Goal: Transaction & Acquisition: Purchase product/service

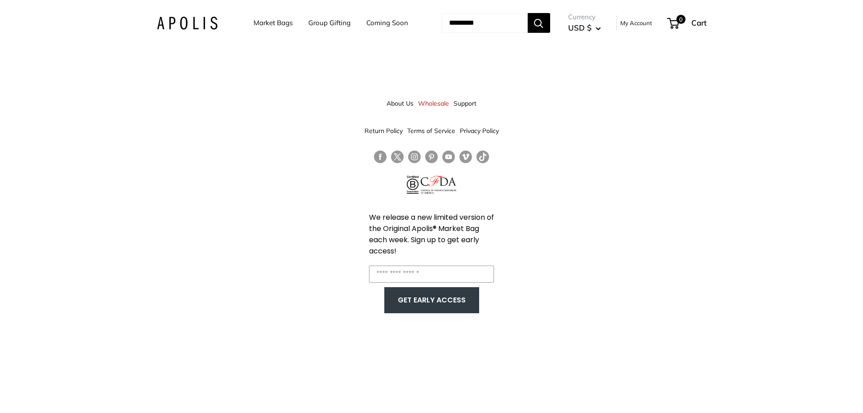
click at [275, 21] on link "Market Bags" at bounding box center [272, 23] width 39 height 13
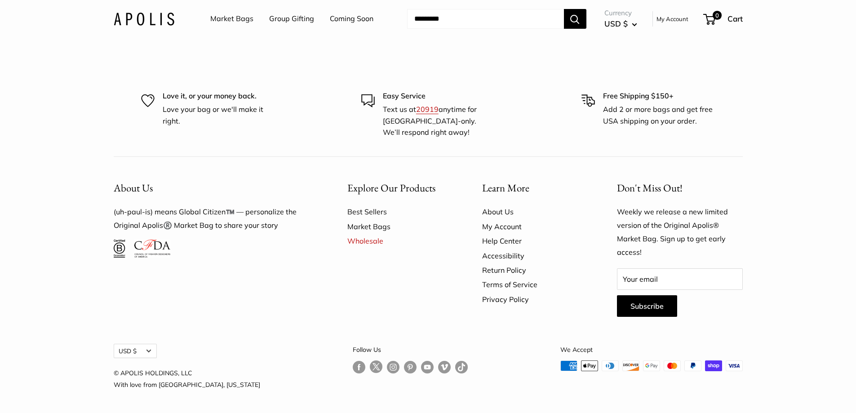
scroll to position [2908, 0]
click at [358, 207] on link "Best Sellers" at bounding box center [398, 211] width 103 height 14
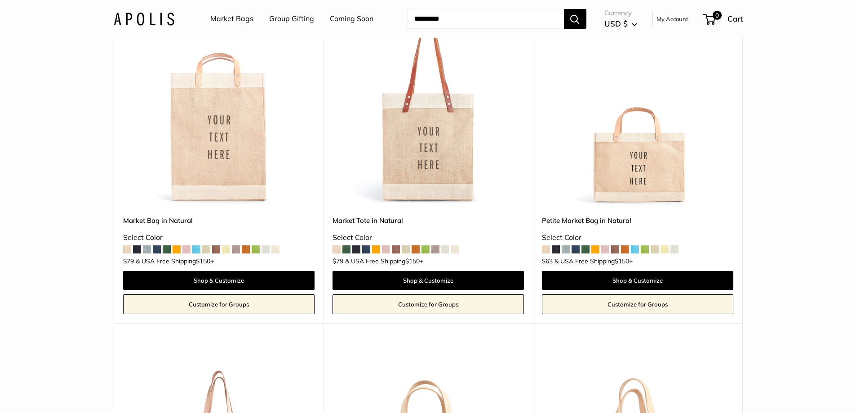
scroll to position [180, 0]
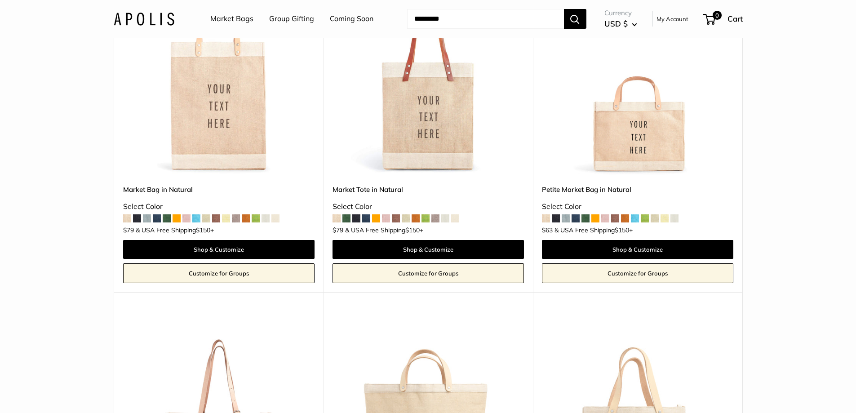
click at [0, 0] on img at bounding box center [0, 0] width 0 height 0
click at [640, 217] on div "Petite Market Bag in Natural Select Color $63 $150 +" at bounding box center [637, 207] width 191 height 47
click at [646, 216] on span at bounding box center [645, 218] width 8 height 8
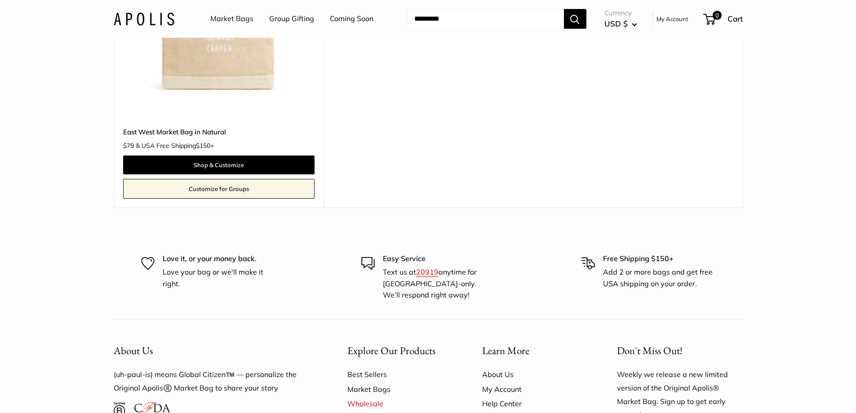
scroll to position [1061, 0]
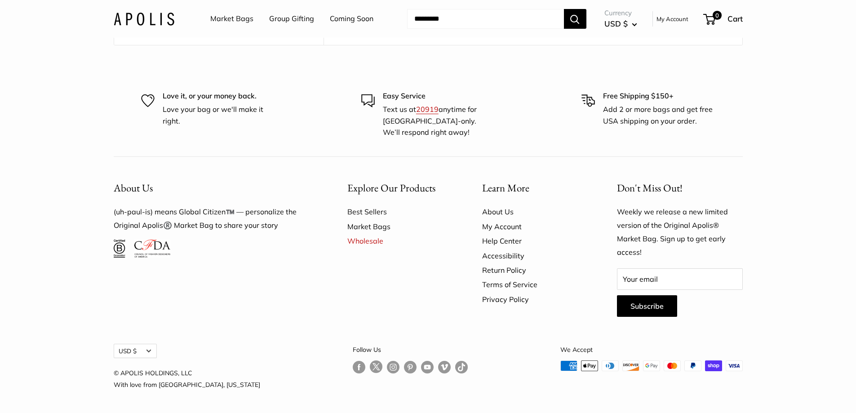
click at [387, 365] on link "Follow us on Instagram" at bounding box center [393, 366] width 13 height 13
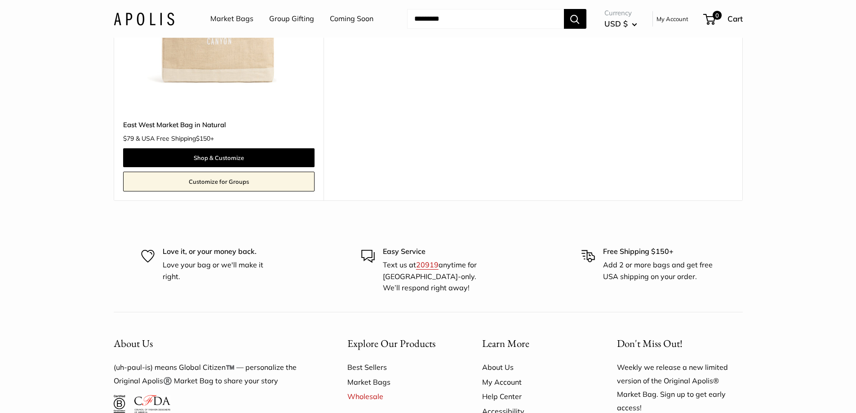
scroll to position [882, 0]
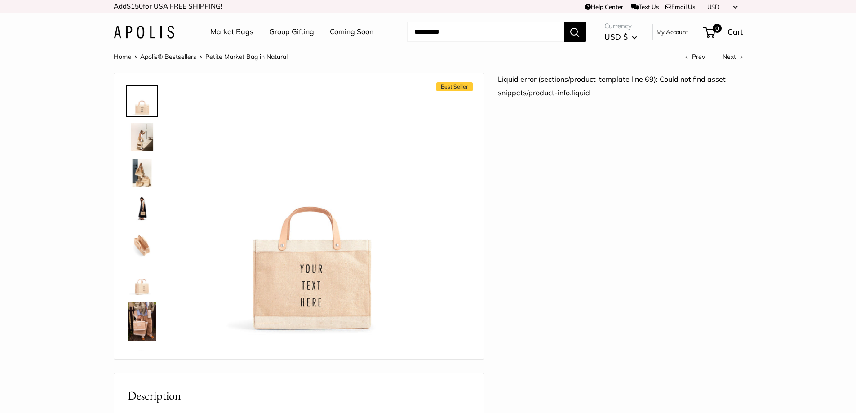
click at [142, 149] on img at bounding box center [142, 137] width 29 height 29
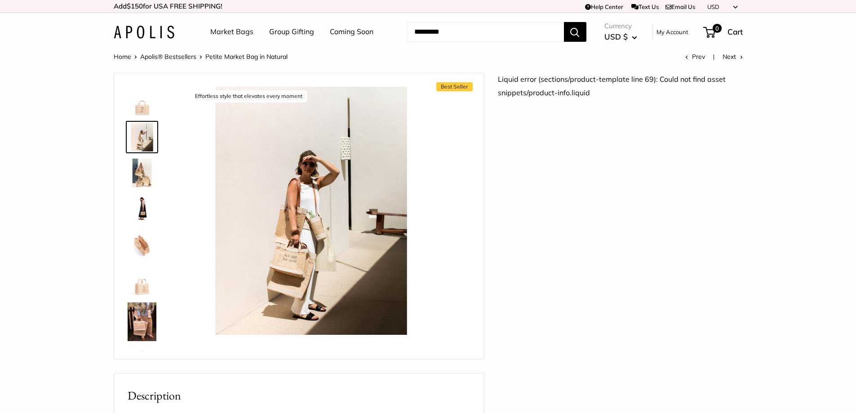
click at [141, 177] on img at bounding box center [142, 173] width 29 height 29
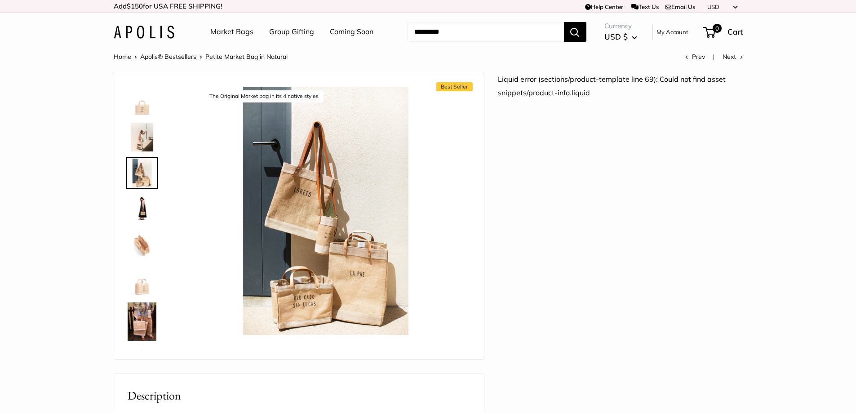
click at [138, 213] on img at bounding box center [142, 209] width 29 height 29
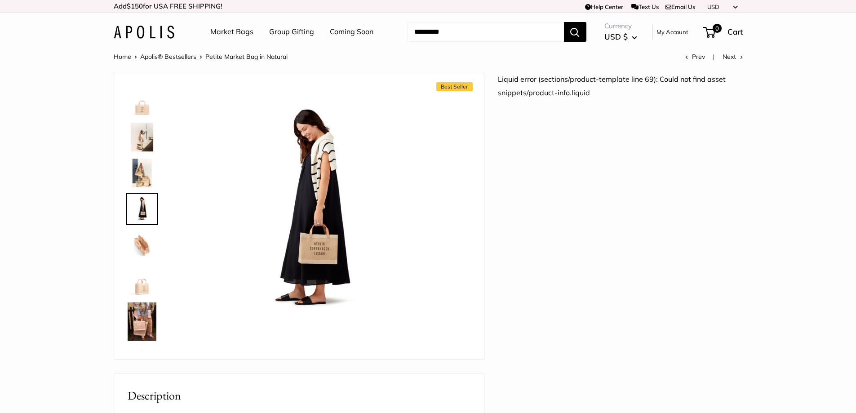
click at [141, 175] on img at bounding box center [142, 173] width 29 height 29
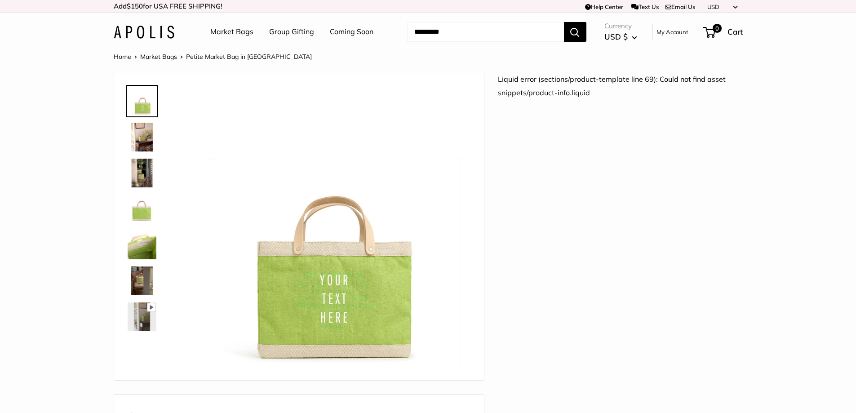
click at [130, 127] on img at bounding box center [142, 137] width 29 height 29
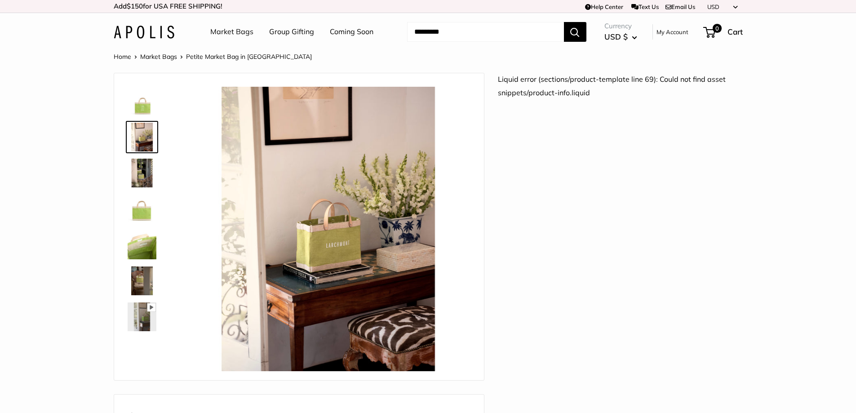
click at [147, 204] on img at bounding box center [142, 209] width 29 height 29
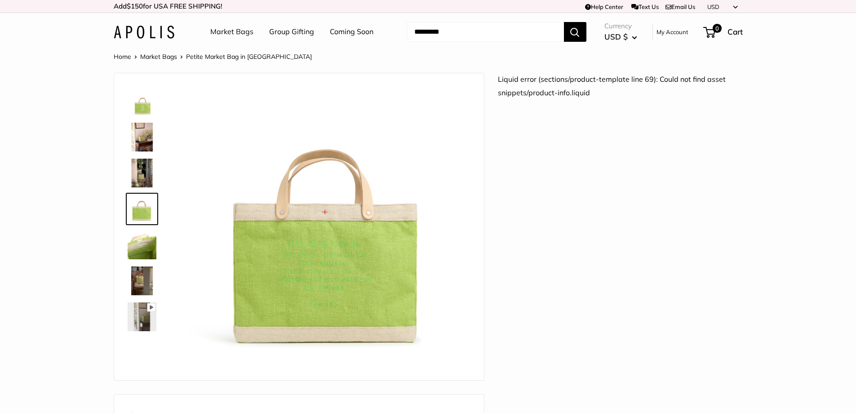
click at [148, 243] on img at bounding box center [142, 245] width 29 height 29
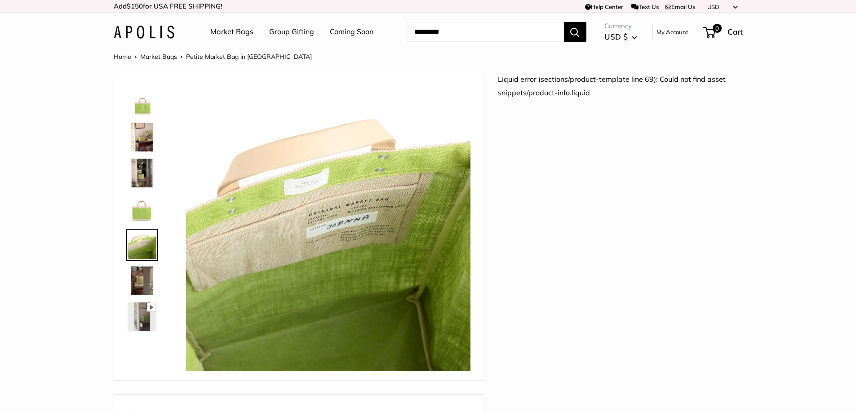
click at [134, 307] on img at bounding box center [142, 316] width 29 height 29
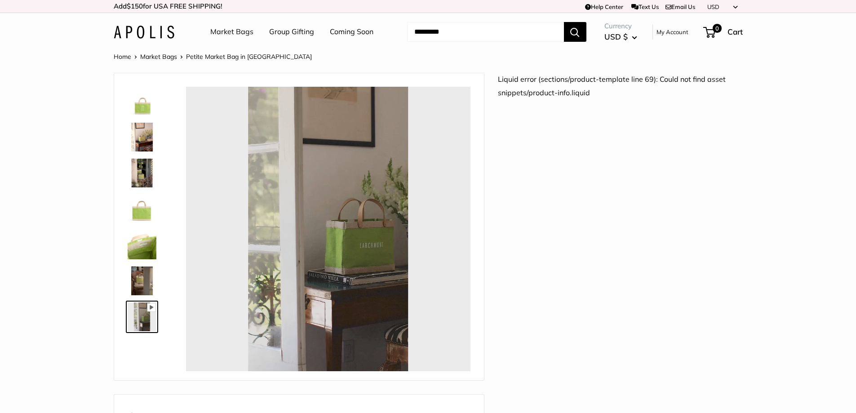
type input "****"
